Goal: Task Accomplishment & Management: Use online tool/utility

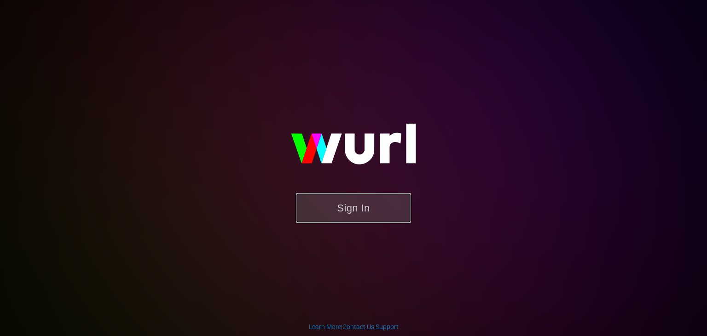
click at [368, 220] on button "Sign In" at bounding box center [353, 208] width 115 height 30
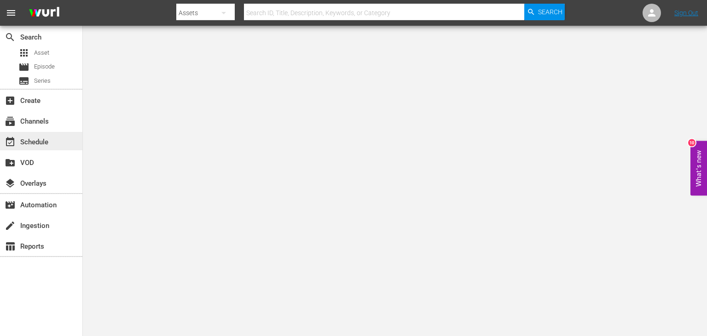
click at [41, 141] on div "event_available Schedule" at bounding box center [26, 141] width 52 height 8
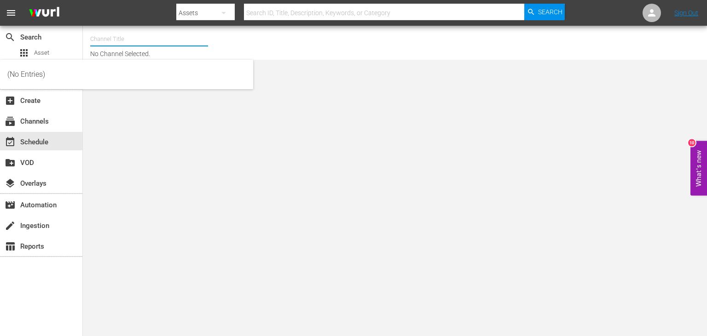
click at [189, 45] on input "text" at bounding box center [149, 39] width 118 height 22
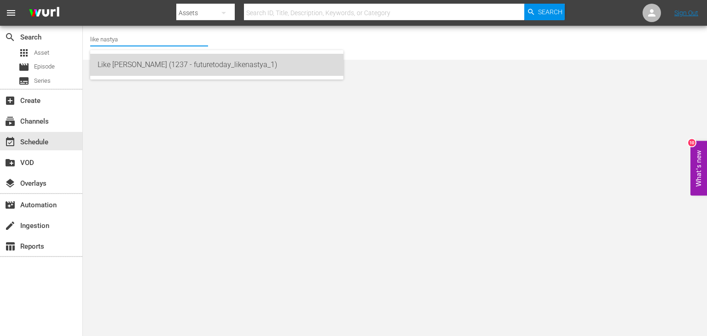
click at [215, 66] on div "Like [PERSON_NAME] (1237 - futuretoday_likenastya_1)" at bounding box center [217, 65] width 238 height 22
type input "Like [PERSON_NAME] (1237 - futuretoday_likenastya_1)"
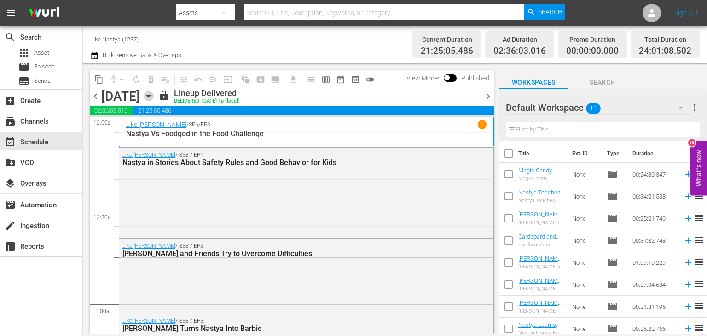
click at [154, 96] on icon "button" at bounding box center [149, 96] width 10 height 10
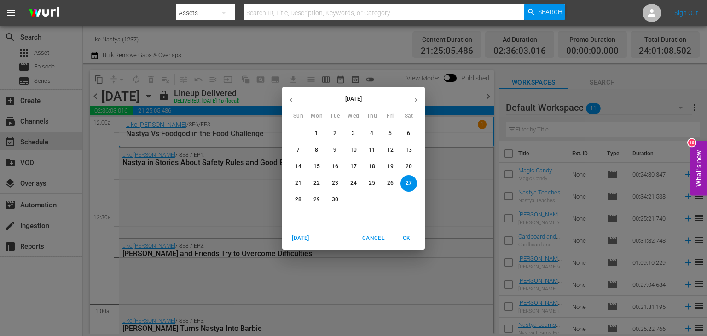
click at [390, 187] on p "26" at bounding box center [390, 183] width 6 height 8
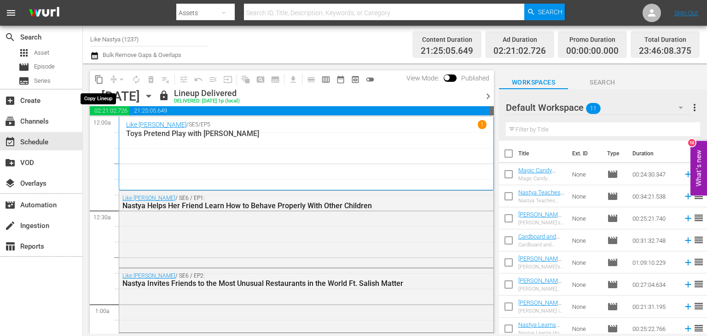
click at [102, 77] on span "content_copy" at bounding box center [98, 79] width 9 height 9
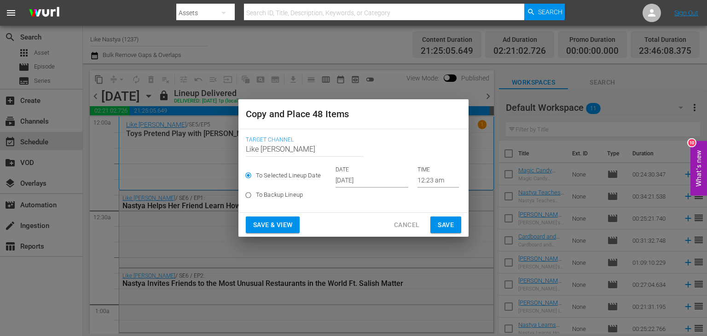
click at [378, 181] on input "[DATE]" at bounding box center [372, 181] width 73 height 14
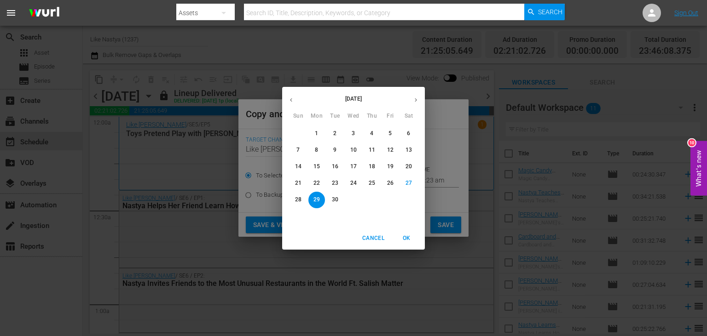
click at [411, 97] on button "button" at bounding box center [416, 100] width 18 height 18
click at [338, 146] on button "7" at bounding box center [335, 150] width 17 height 17
type input "[DATE]"
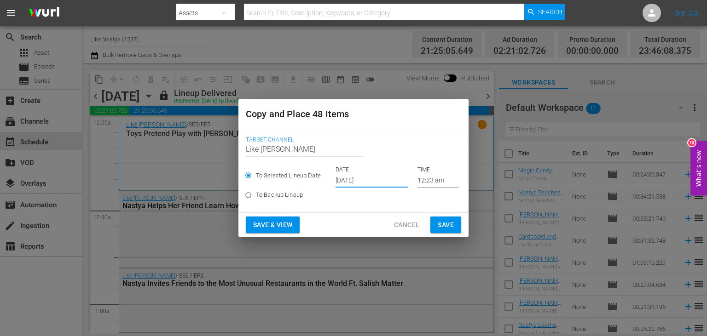
click at [281, 224] on span "Save & View" at bounding box center [272, 226] width 39 height 12
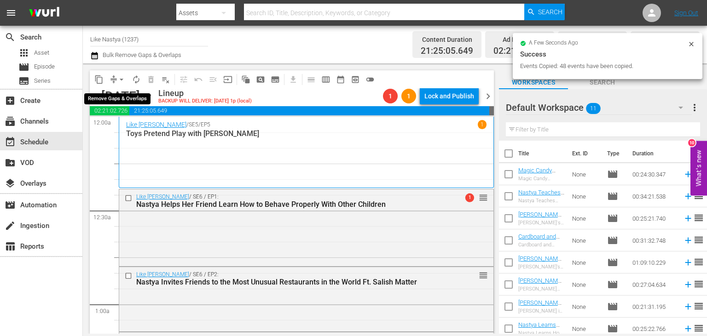
click at [119, 77] on span "arrow_drop_down" at bounding box center [121, 79] width 9 height 9
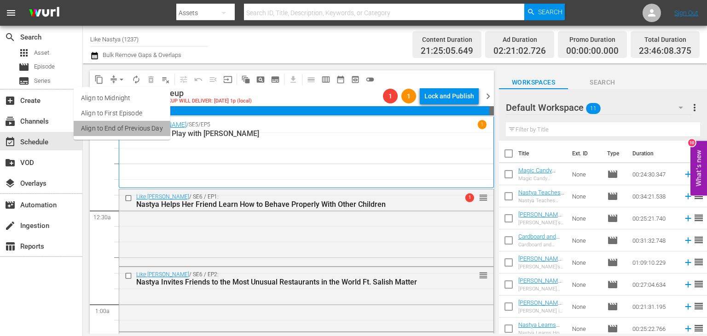
click at [157, 133] on li "Align to End of Previous Day" at bounding box center [122, 128] width 97 height 15
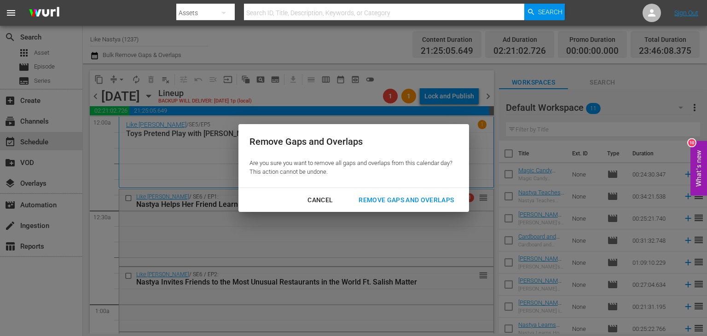
click at [413, 202] on div "Remove Gaps and Overlaps" at bounding box center [406, 201] width 110 height 12
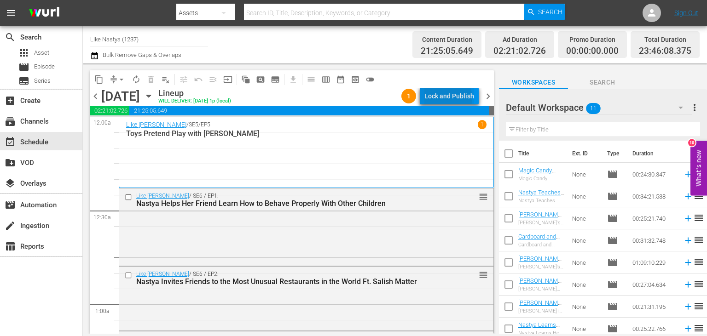
click at [450, 98] on div "Lock and Publish" at bounding box center [449, 96] width 50 height 17
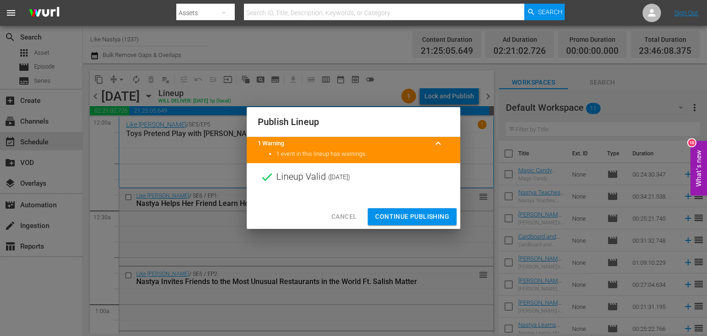
click at [418, 213] on span "Continue Publishing" at bounding box center [412, 217] width 74 height 12
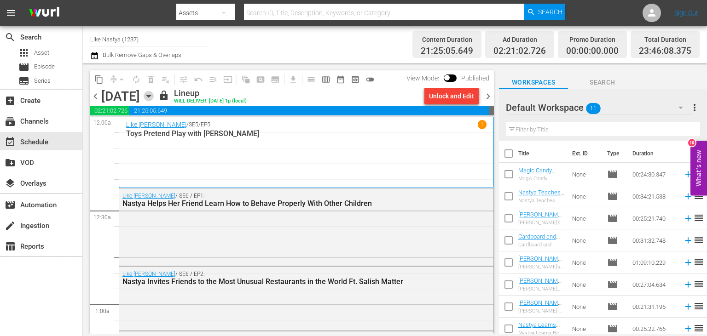
click at [154, 96] on icon "button" at bounding box center [149, 96] width 10 height 10
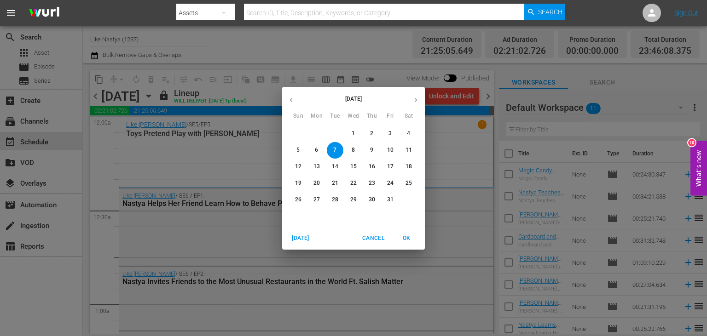
click at [292, 98] on icon "button" at bounding box center [291, 100] width 7 height 7
click at [410, 187] on button "27" at bounding box center [408, 183] width 17 height 17
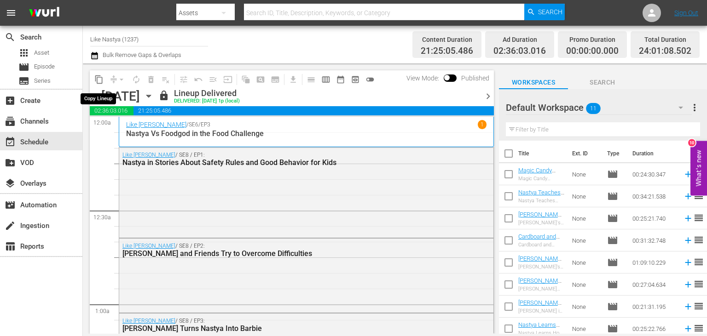
click at [96, 75] on span "content_copy" at bounding box center [98, 79] width 9 height 9
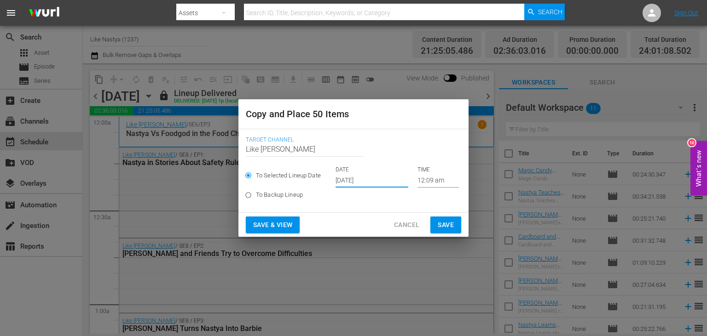
click at [382, 185] on input "[DATE]" at bounding box center [372, 181] width 73 height 14
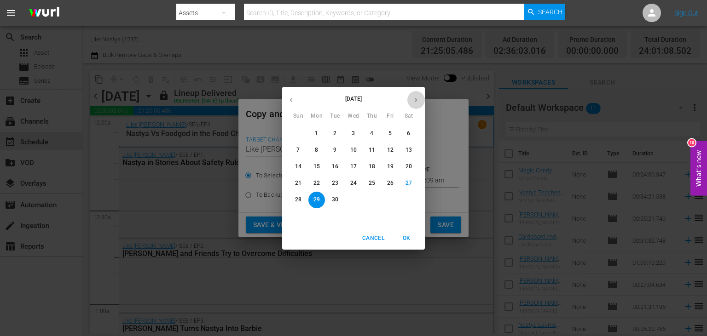
click at [417, 94] on button "button" at bounding box center [416, 100] width 18 height 18
click at [356, 155] on button "8" at bounding box center [353, 150] width 17 height 17
type input "[DATE]"
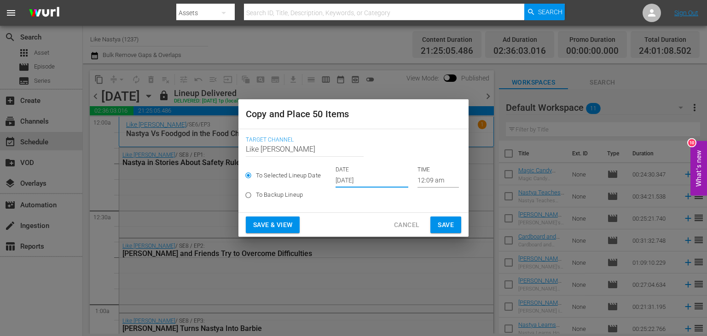
click at [280, 228] on span "Save & View" at bounding box center [272, 226] width 39 height 12
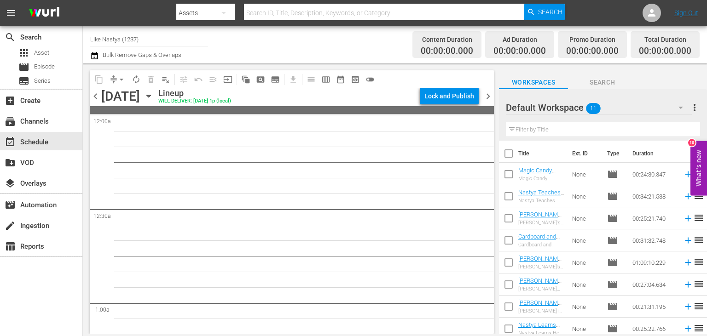
click at [154, 98] on icon "button" at bounding box center [149, 96] width 10 height 10
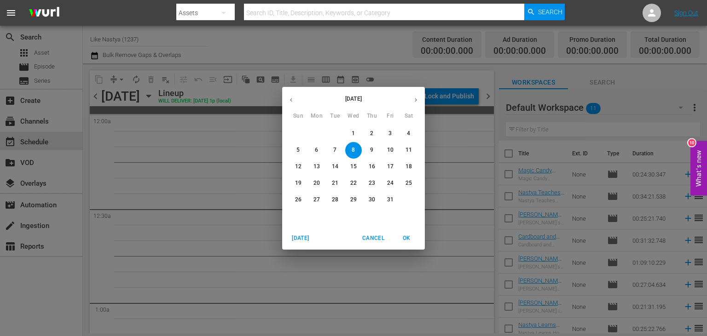
click at [282, 100] on div "[DATE] Sun Mon Tue Wed Thu Fri Sat 28 29 30 1 2 3 4 5 6 7 8 9 10 11 12 13 14 15…" at bounding box center [353, 168] width 707 height 336
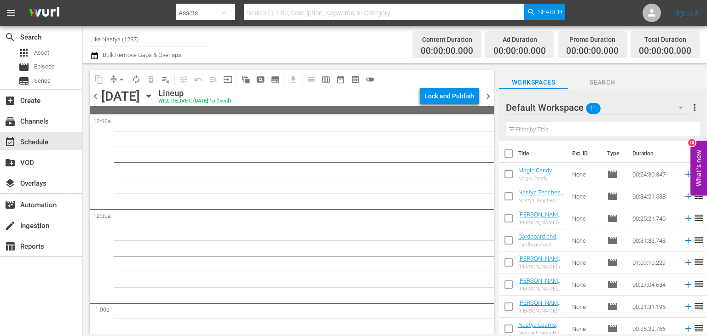
click at [154, 95] on icon "button" at bounding box center [149, 96] width 10 height 10
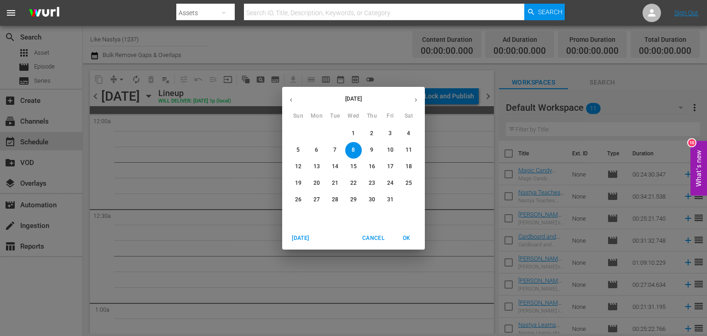
click at [293, 102] on icon "button" at bounding box center [291, 100] width 7 height 7
click at [408, 182] on p "27" at bounding box center [408, 183] width 6 height 8
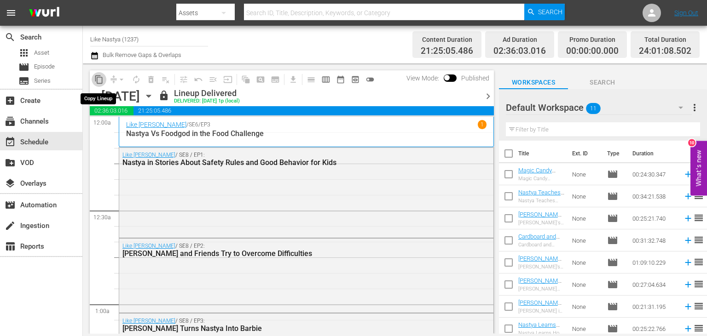
click at [101, 80] on span "content_copy" at bounding box center [98, 79] width 9 height 9
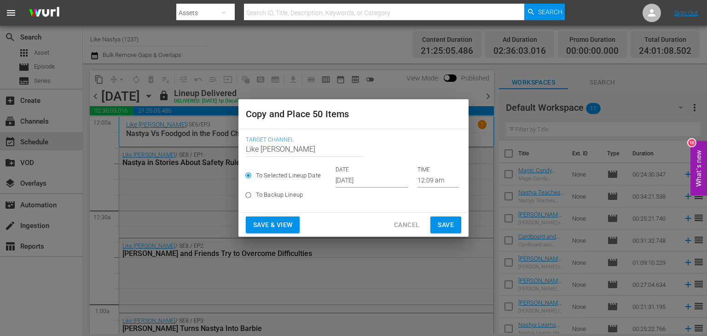
click at [375, 181] on input "[DATE]" at bounding box center [372, 181] width 73 height 14
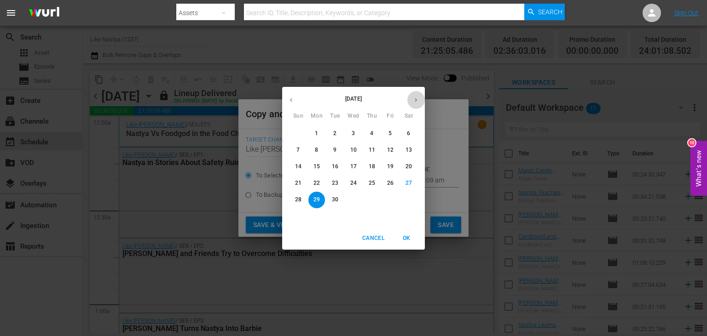
click at [417, 98] on icon "button" at bounding box center [415, 100] width 7 height 7
click at [355, 148] on span "8" at bounding box center [353, 150] width 17 height 8
type input "[DATE]"
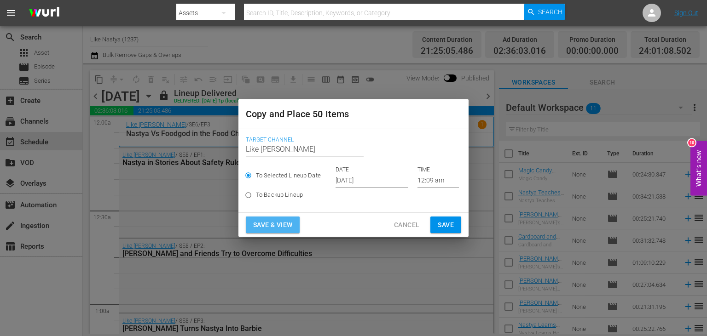
click at [275, 225] on span "Save & View" at bounding box center [272, 226] width 39 height 12
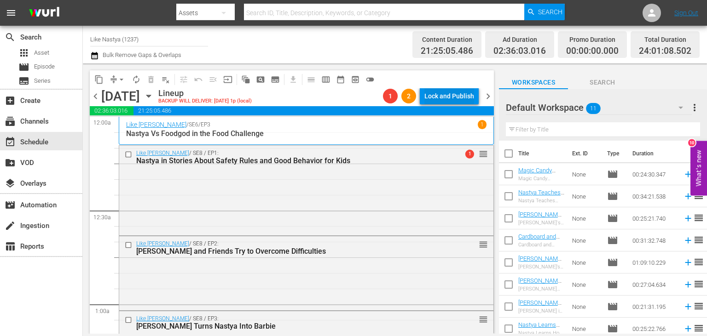
click at [452, 93] on div "Lock and Publish" at bounding box center [449, 96] width 50 height 17
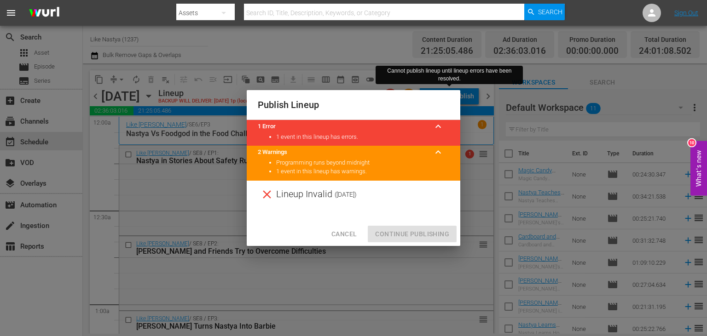
click at [402, 234] on div "Cancel Continue Publishing" at bounding box center [354, 234] width 214 height 24
click at [334, 235] on span "Cancel" at bounding box center [343, 235] width 25 height 12
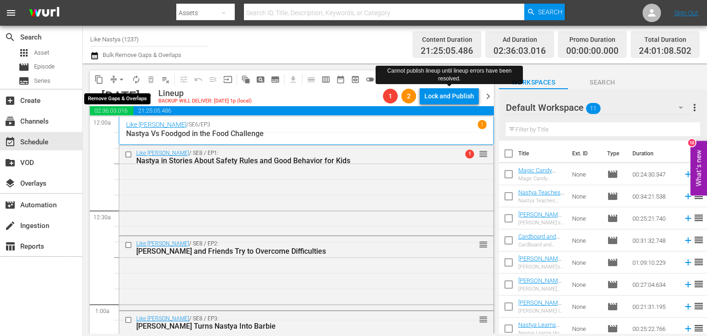
click at [122, 81] on span "arrow_drop_down" at bounding box center [121, 79] width 9 height 9
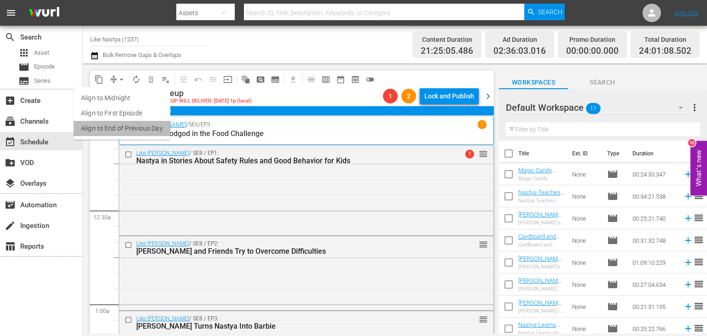
click at [148, 125] on li "Align to End of Previous Day" at bounding box center [122, 128] width 97 height 15
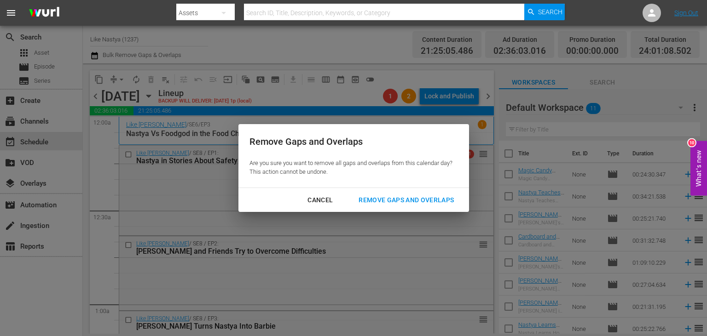
click at [377, 192] on div "Cancel Remove Gaps and Overlaps" at bounding box center [353, 200] width 231 height 24
click at [379, 196] on div "Remove Gaps and Overlaps" at bounding box center [406, 201] width 110 height 12
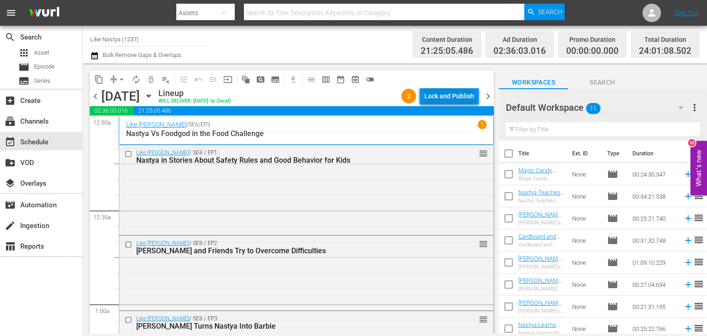
click at [459, 98] on div "Lock and Publish" at bounding box center [449, 96] width 50 height 17
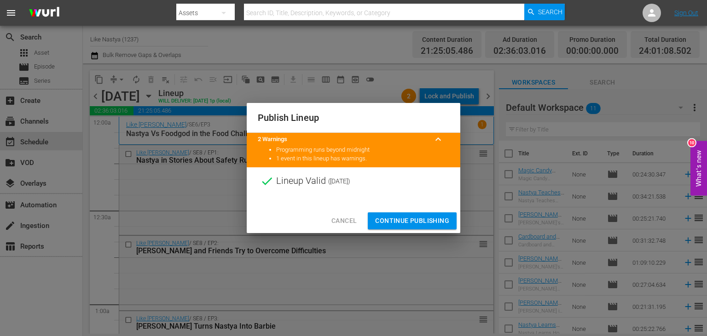
click at [415, 218] on span "Continue Publishing" at bounding box center [412, 221] width 74 height 12
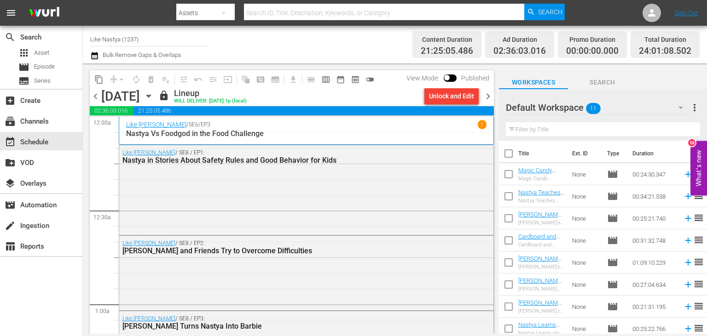
click at [154, 97] on icon "button" at bounding box center [149, 96] width 10 height 10
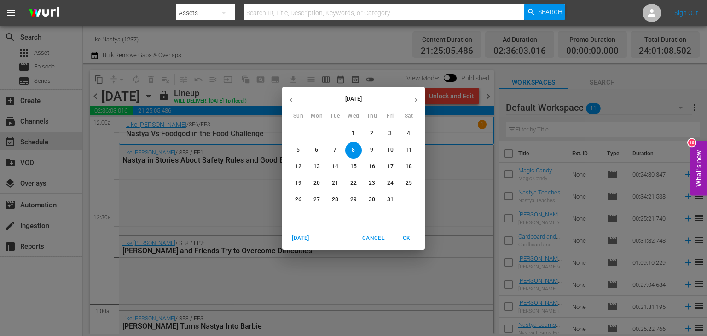
click at [292, 102] on icon "button" at bounding box center [291, 100] width 7 height 7
click at [301, 200] on span "28" at bounding box center [298, 200] width 17 height 8
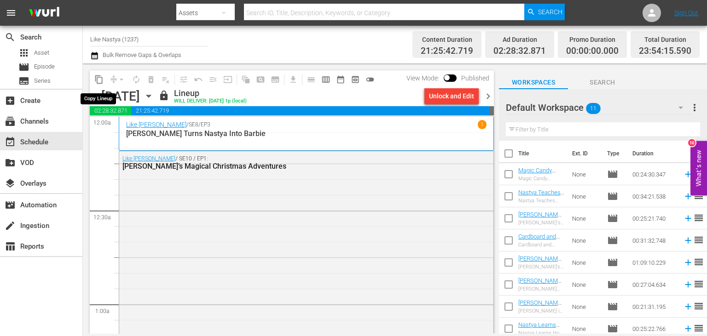
click at [98, 78] on span "content_copy" at bounding box center [98, 79] width 9 height 9
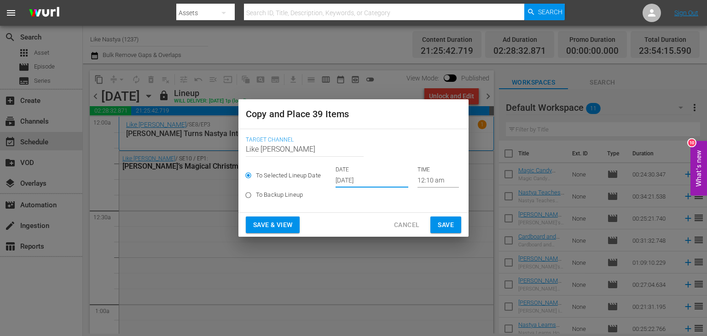
click at [375, 176] on input "[DATE]" at bounding box center [372, 181] width 73 height 14
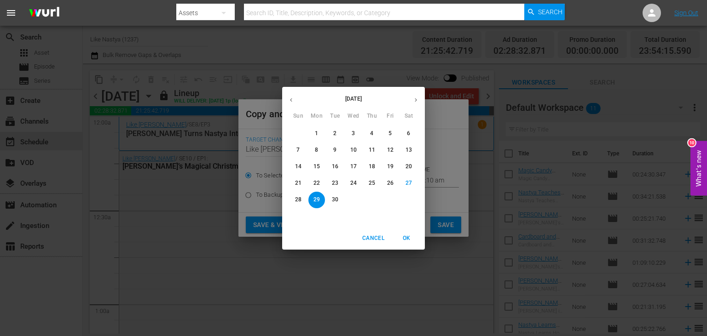
click at [414, 104] on button "button" at bounding box center [416, 100] width 18 height 18
click at [376, 153] on span "9" at bounding box center [372, 150] width 17 height 8
type input "[DATE]"
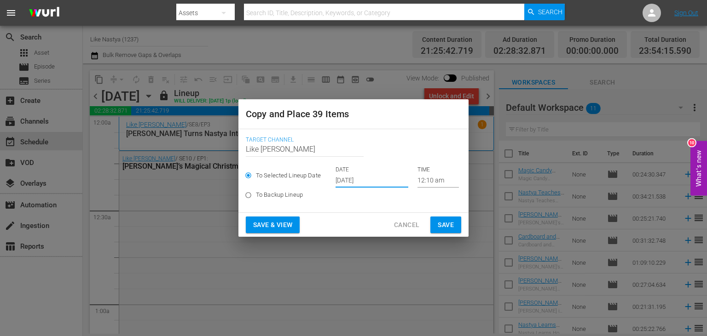
click at [303, 221] on div "Save & View" at bounding box center [275, 225] width 58 height 17
click at [291, 226] on span "Save & View" at bounding box center [272, 226] width 39 height 12
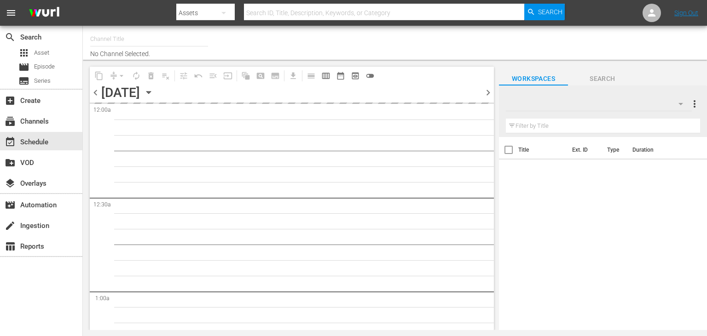
type input "Like Nastya (1237)"
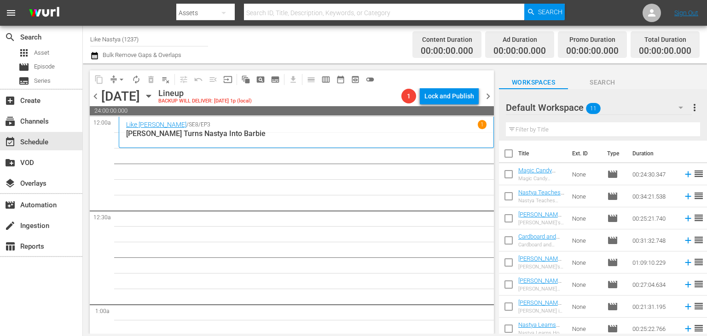
click at [150, 96] on icon "button" at bounding box center [148, 96] width 4 height 2
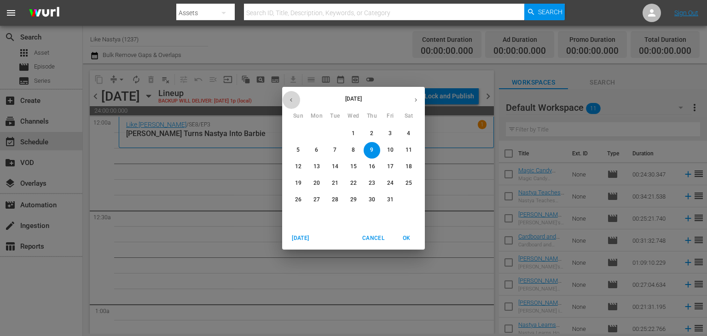
click at [293, 103] on icon "button" at bounding box center [291, 100] width 7 height 7
click at [300, 203] on p "28" at bounding box center [298, 200] width 6 height 8
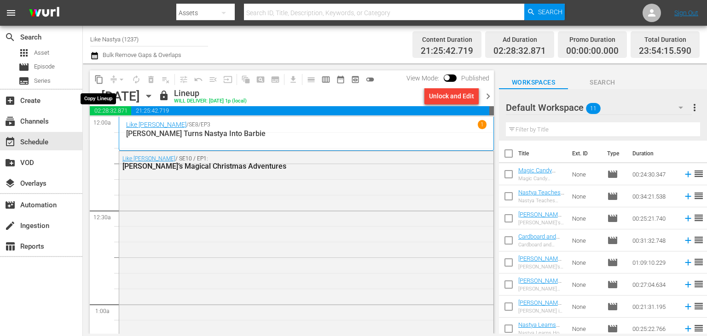
click at [100, 80] on span "content_copy" at bounding box center [98, 79] width 9 height 9
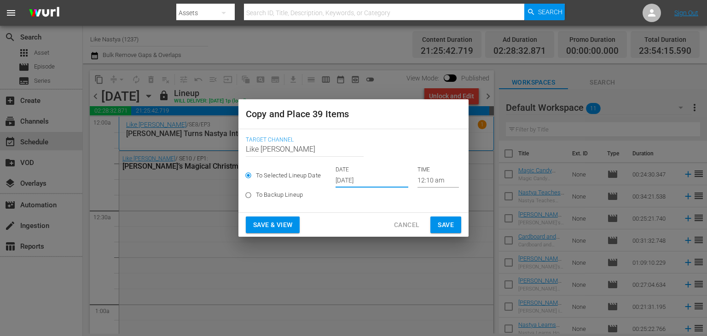
click at [367, 177] on input "[DATE]" at bounding box center [372, 181] width 73 height 14
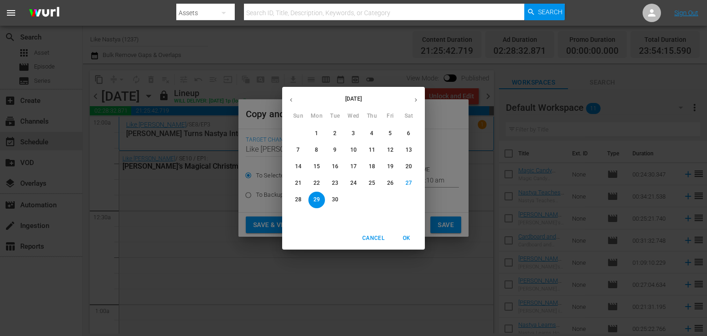
click at [412, 98] on button "button" at bounding box center [416, 100] width 18 height 18
click at [375, 151] on span "9" at bounding box center [372, 150] width 17 height 8
type input "[DATE]"
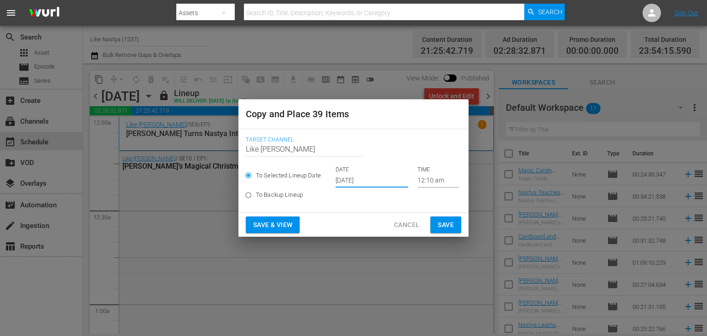
click at [281, 220] on span "Save & View" at bounding box center [272, 226] width 39 height 12
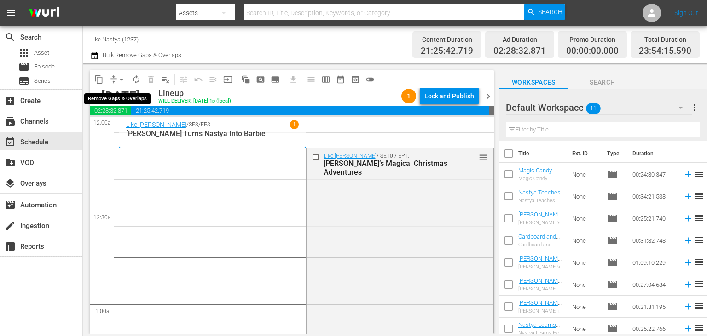
click at [120, 80] on span "arrow_drop_down" at bounding box center [121, 79] width 9 height 9
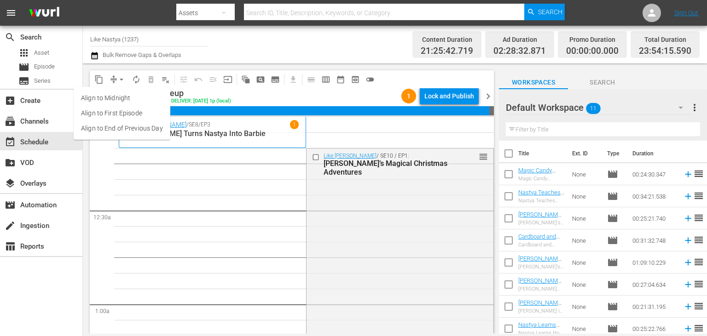
click at [156, 133] on li "Align to End of Previous Day" at bounding box center [122, 128] width 97 height 15
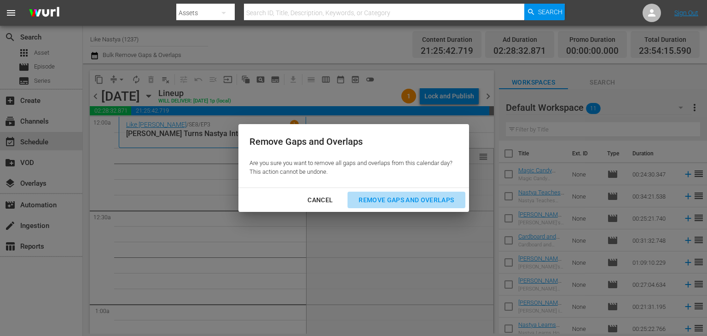
click at [399, 201] on div "Remove Gaps and Overlaps" at bounding box center [406, 201] width 110 height 12
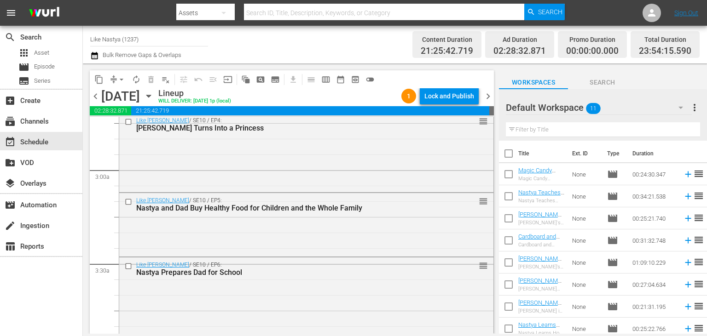
scroll to position [742, 0]
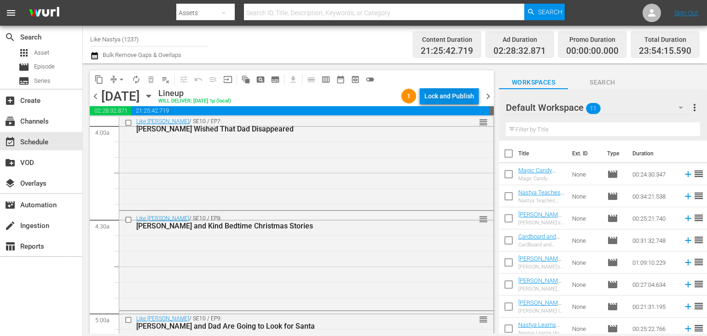
click at [457, 101] on div "Lock and Publish" at bounding box center [449, 96] width 50 height 17
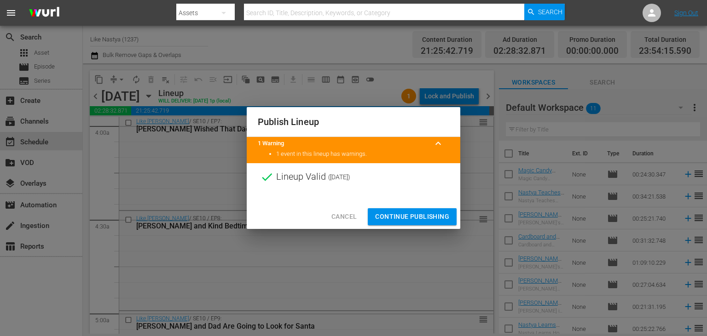
click at [413, 213] on span "Continue Publishing" at bounding box center [412, 217] width 74 height 12
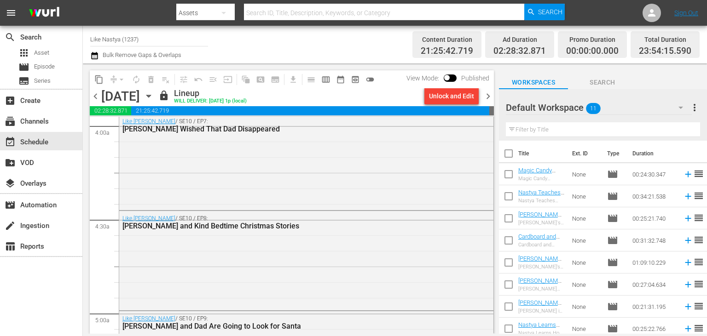
click at [154, 96] on icon "button" at bounding box center [149, 96] width 10 height 10
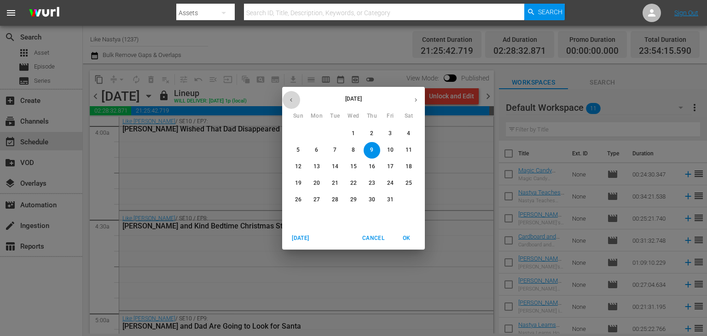
click at [290, 102] on icon "button" at bounding box center [291, 100] width 7 height 7
click at [314, 200] on p "29" at bounding box center [316, 200] width 6 height 8
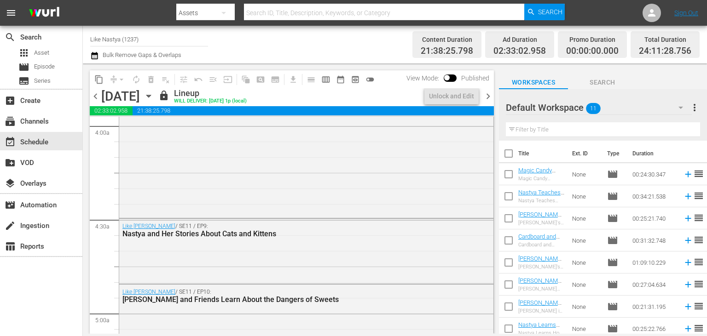
scroll to position [648, 0]
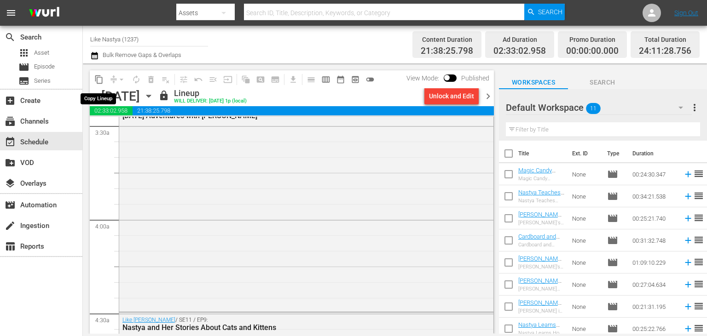
click at [98, 76] on span "content_copy" at bounding box center [98, 79] width 9 height 9
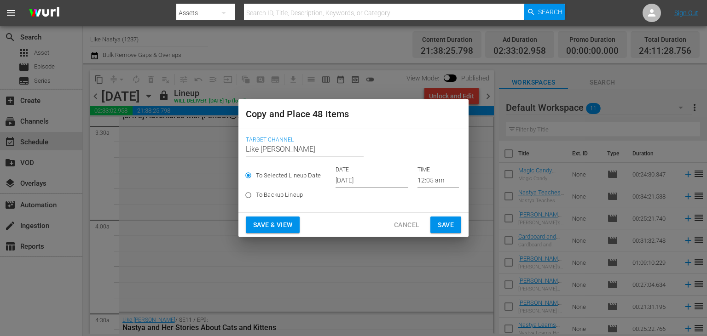
click at [380, 179] on input "[DATE]" at bounding box center [372, 181] width 73 height 14
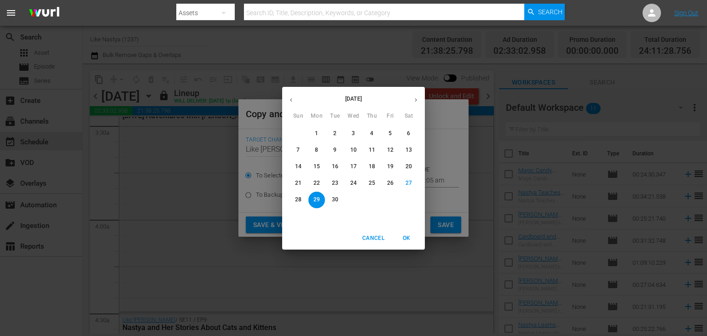
click at [413, 99] on icon "button" at bounding box center [415, 100] width 7 height 7
click at [387, 149] on span "10" at bounding box center [390, 150] width 17 height 8
type input "Oct 10th 2025"
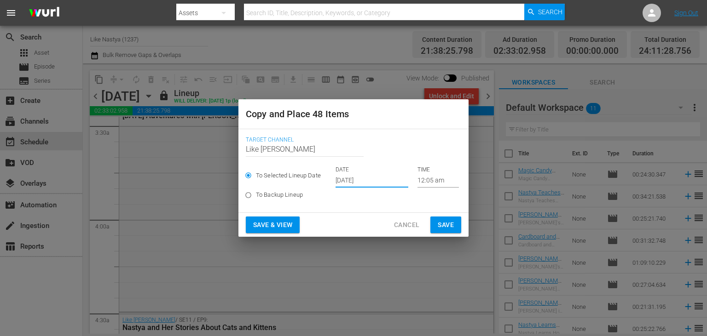
click at [292, 227] on span "Save & View" at bounding box center [272, 226] width 39 height 12
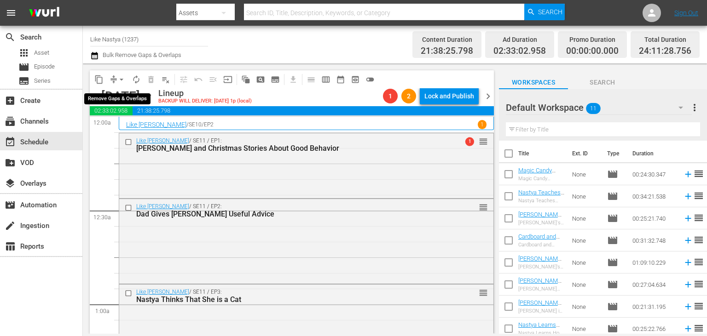
click at [122, 81] on span "arrow_drop_down" at bounding box center [121, 79] width 9 height 9
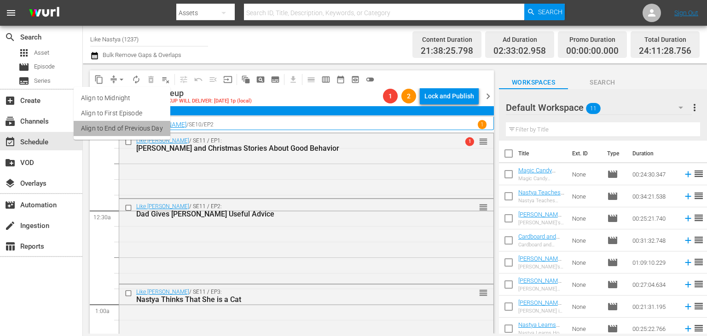
click at [148, 127] on li "Align to End of Previous Day" at bounding box center [122, 128] width 97 height 15
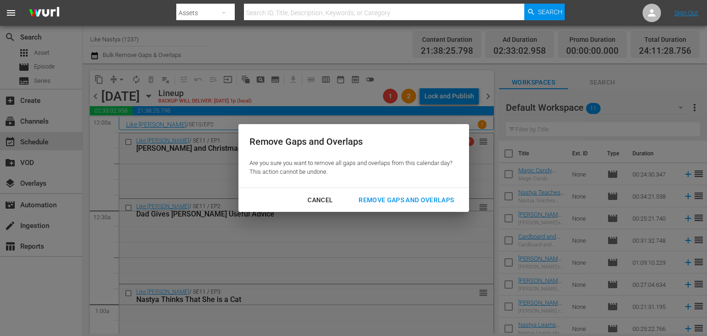
click at [416, 206] on button "Remove Gaps and Overlaps" at bounding box center [405, 200] width 117 height 17
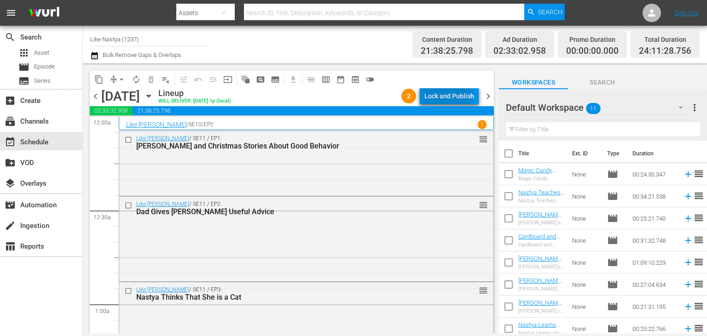
click at [448, 96] on div "Lock and Publish" at bounding box center [449, 96] width 50 height 17
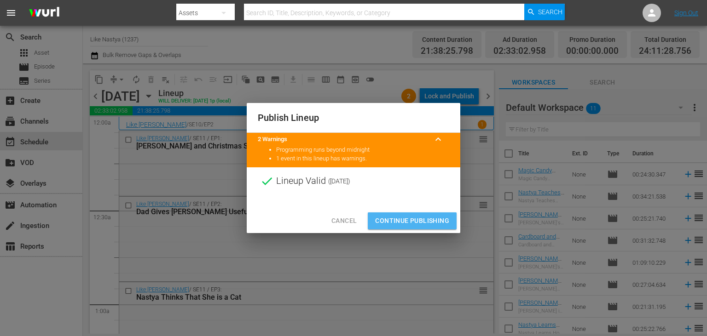
click at [441, 227] on button "Continue Publishing" at bounding box center [412, 221] width 89 height 17
